Goal: Transaction & Acquisition: Obtain resource

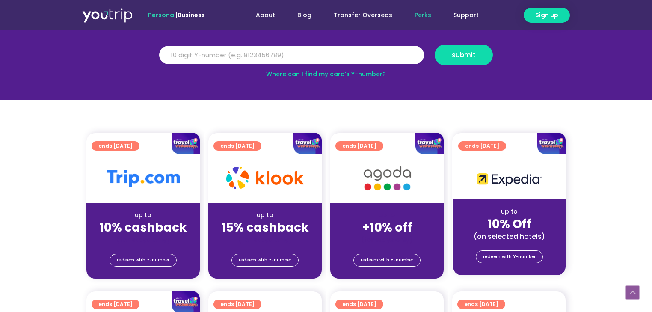
scroll to position [239, 0]
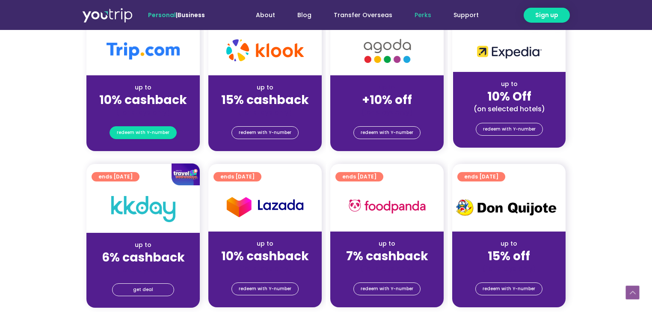
click at [150, 133] on span "redeem with Y-number" at bounding box center [143, 133] width 53 height 12
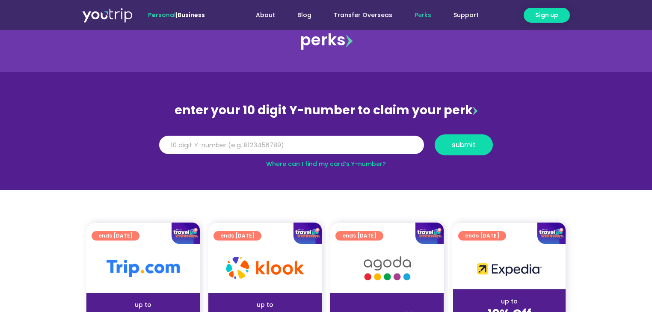
scroll to position [34, 0]
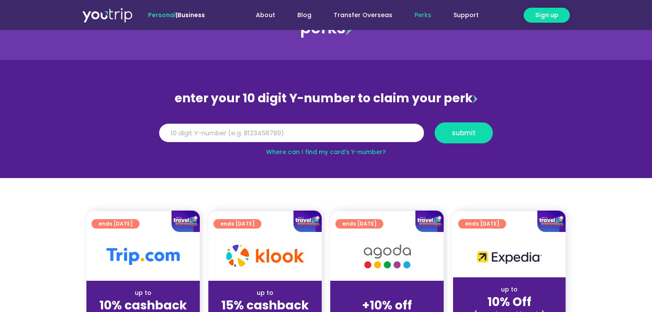
click at [335, 150] on link "Where can I find my card’s Y-number?" at bounding box center [326, 152] width 120 height 9
click at [244, 128] on input "Y Number" at bounding box center [291, 133] width 265 height 19
click at [240, 131] on input "Y Number" at bounding box center [291, 133] width 265 height 19
click at [210, 139] on input "Y Number" at bounding box center [291, 133] width 265 height 19
drag, startPoint x: 275, startPoint y: 135, endPoint x: 280, endPoint y: 135, distance: 4.7
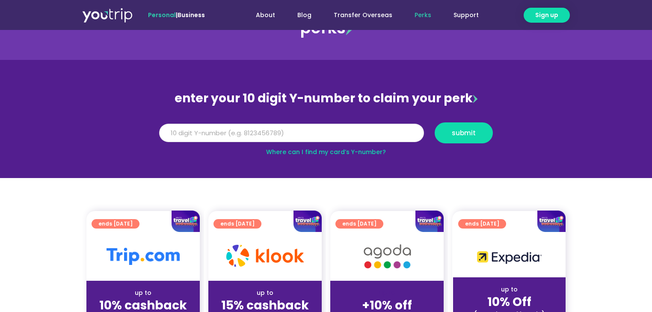
click at [276, 135] on input "Y Number" at bounding box center [291, 133] width 265 height 19
click at [346, 152] on link "Where can I find my card’s Y-number?" at bounding box center [326, 152] width 120 height 9
click at [261, 133] on input "Y Number" at bounding box center [291, 133] width 265 height 19
type input "0"
type input "8117429789"
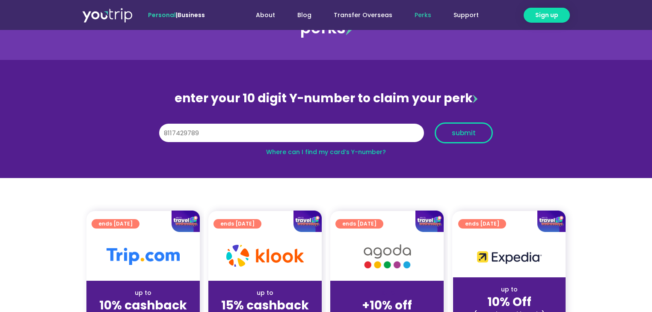
click at [465, 133] on span "submit" at bounding box center [464, 133] width 24 height 6
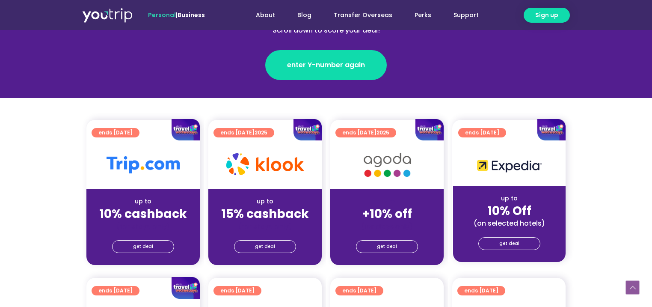
scroll to position [137, 0]
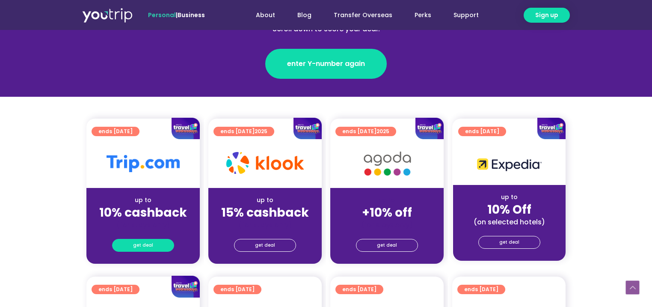
click at [150, 245] on span "get deal" at bounding box center [143, 245] width 20 height 12
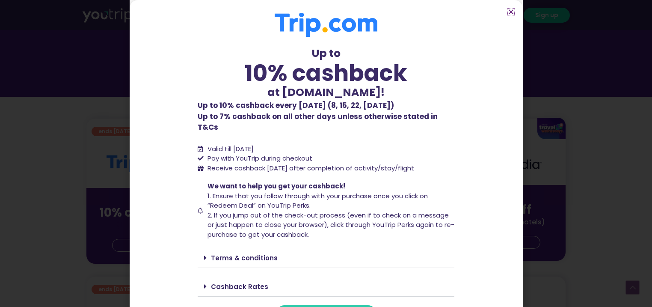
scroll to position [10, 0]
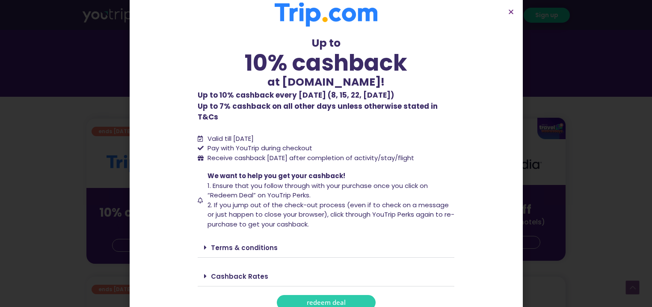
drag, startPoint x: 329, startPoint y: 287, endPoint x: 344, endPoint y: 280, distance: 16.3
click at [329, 299] on span "redeem deal" at bounding box center [326, 302] width 39 height 6
